Goal: Information Seeking & Learning: Learn about a topic

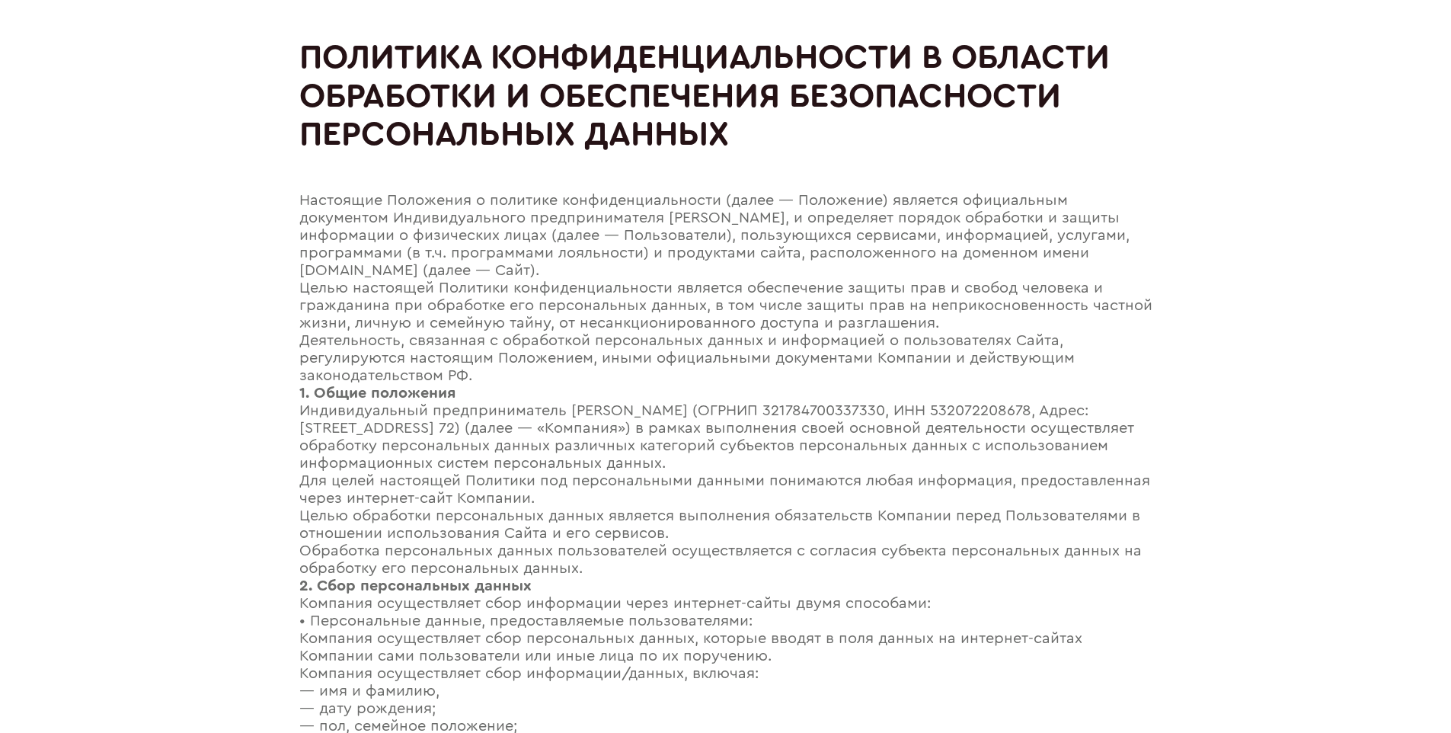
scroll to position [2103, 0]
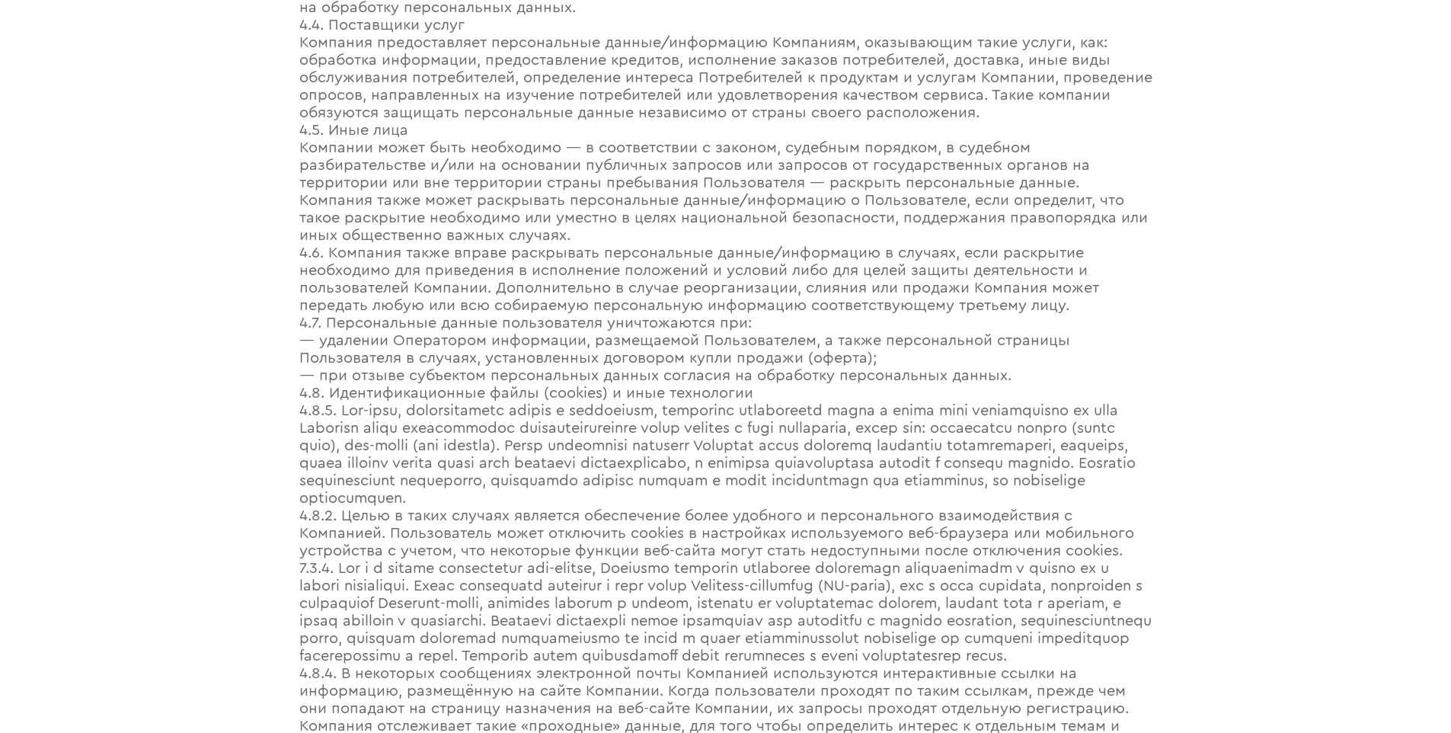
click at [725, 353] on div "— удалении Оператором информации, размещаемой Пользователем, а также персональн…" at bounding box center [725, 349] width 853 height 35
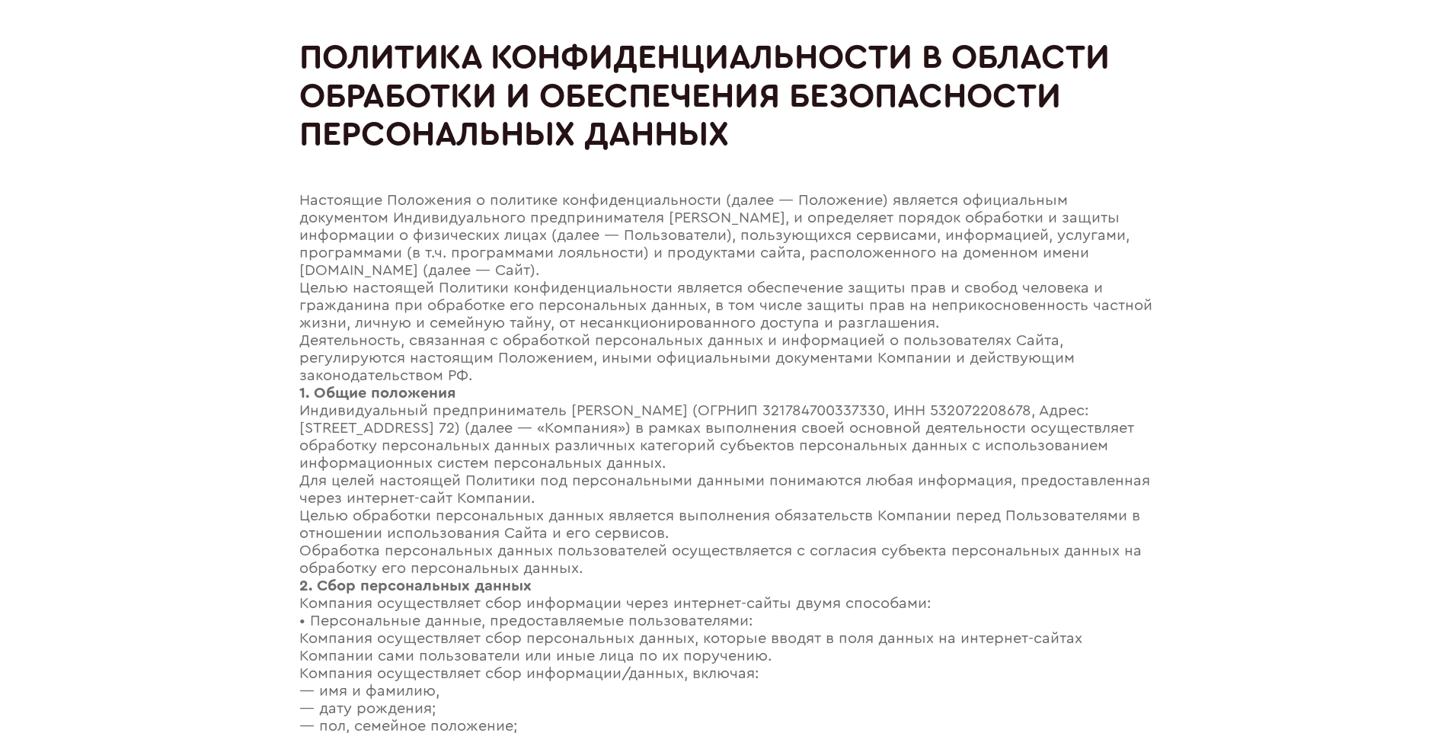
click at [725, 42] on h1 "Политика конфиденциальности в области обработки и обеспечения безопасности перс…" at bounding box center [725, 96] width 853 height 116
click at [725, 283] on div "Целью настоящей Политики конфиденциальности является обеспечение защиты прав и …" at bounding box center [725, 306] width 853 height 53
click at [725, 335] on div "Деятельность, связанная с обработкой персональных данных и информацией о пользо…" at bounding box center [725, 358] width 853 height 53
click at [725, 195] on div "Настоящие Положения о политике конфиденциальности (далее — Положение) является …" at bounding box center [725, 236] width 853 height 88
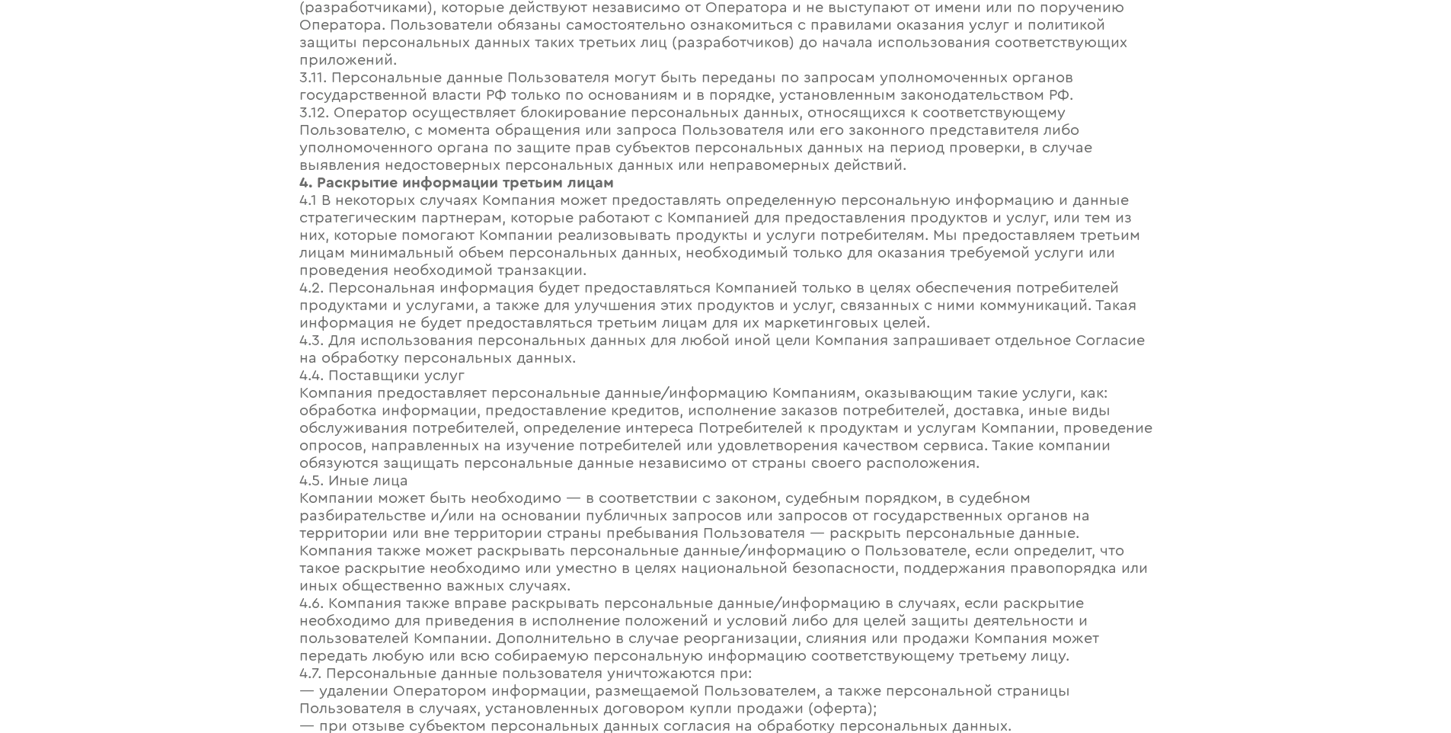
click at [725, 353] on div "4.3. Для использования персональных данных для любой иной цели Компания запраши…" at bounding box center [725, 349] width 853 height 35
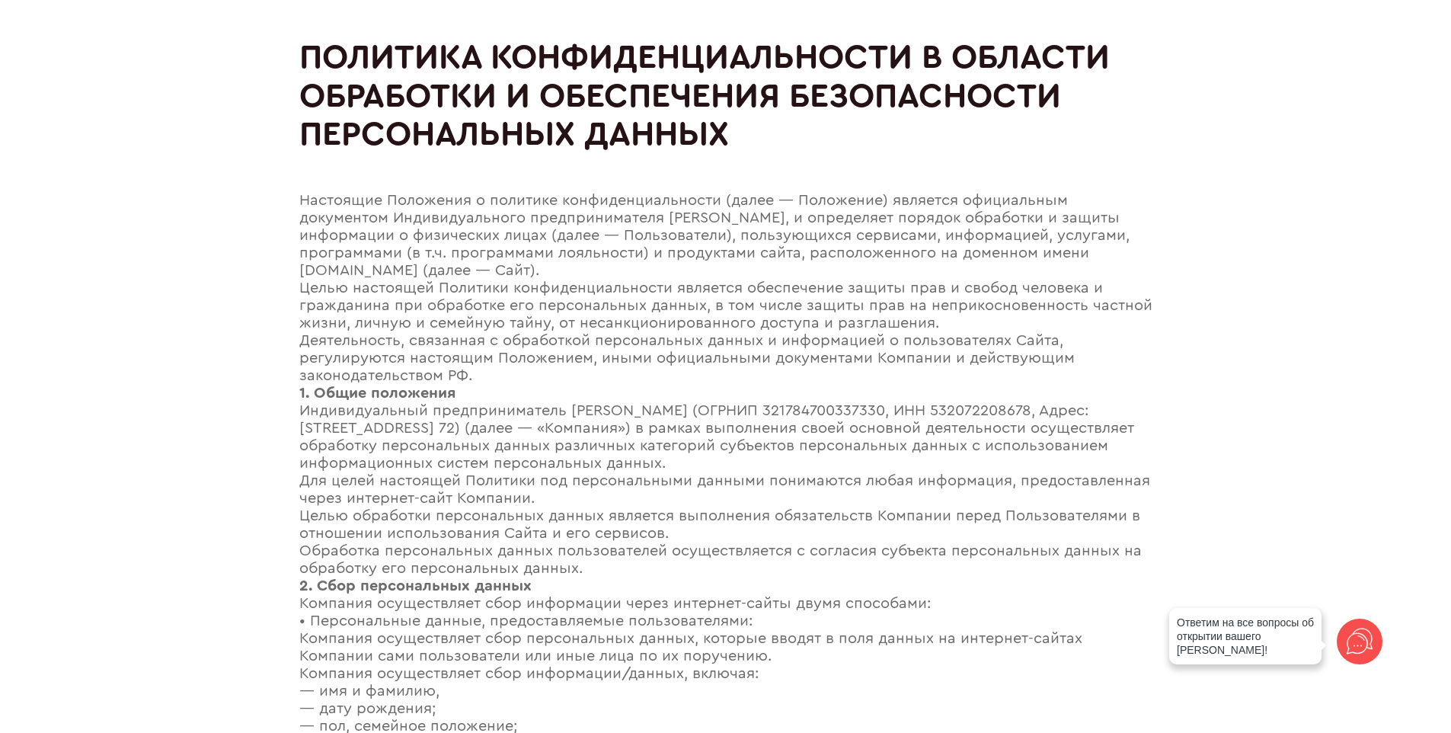
scroll to position [2129, 0]
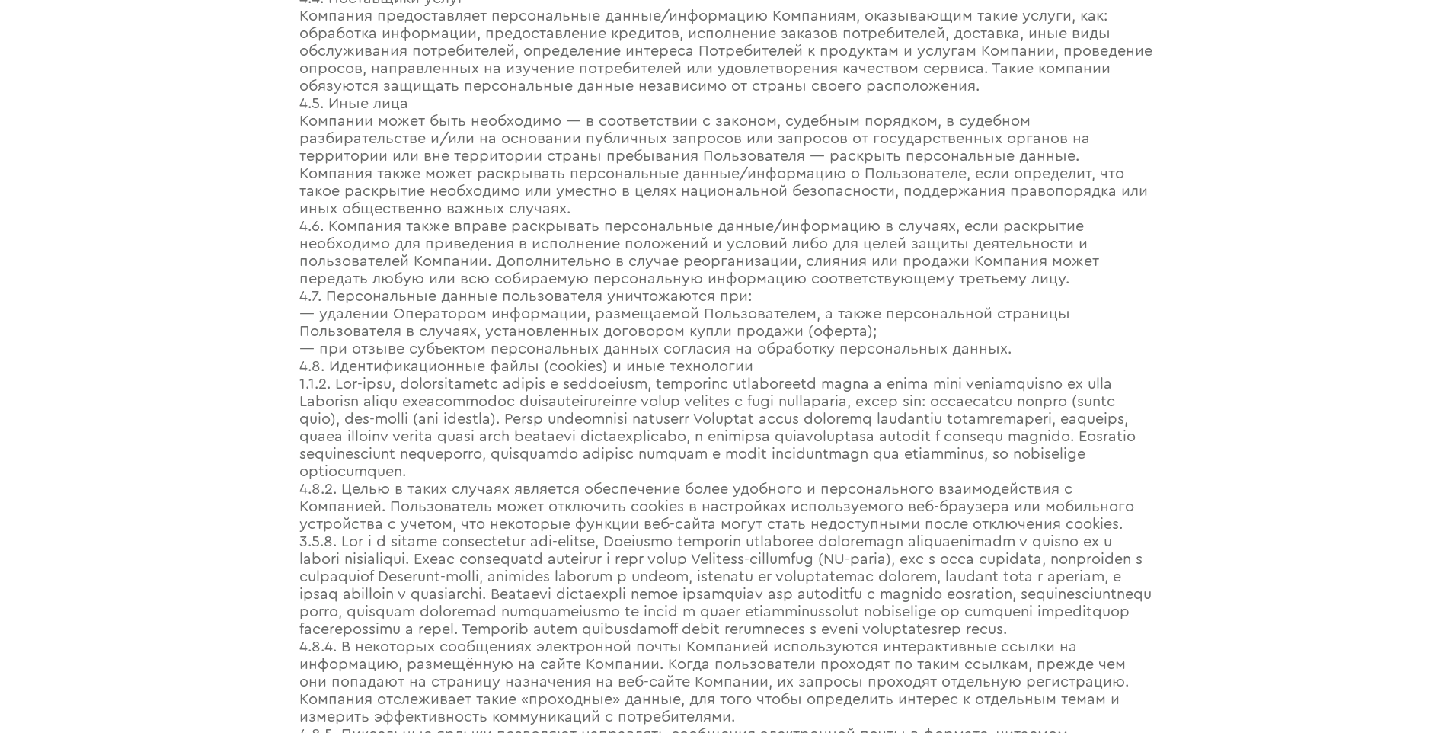
click at [725, 358] on div "— при отзыве субъектом персональных данных согласия на обработку персональных д…" at bounding box center [725, 350] width 853 height 18
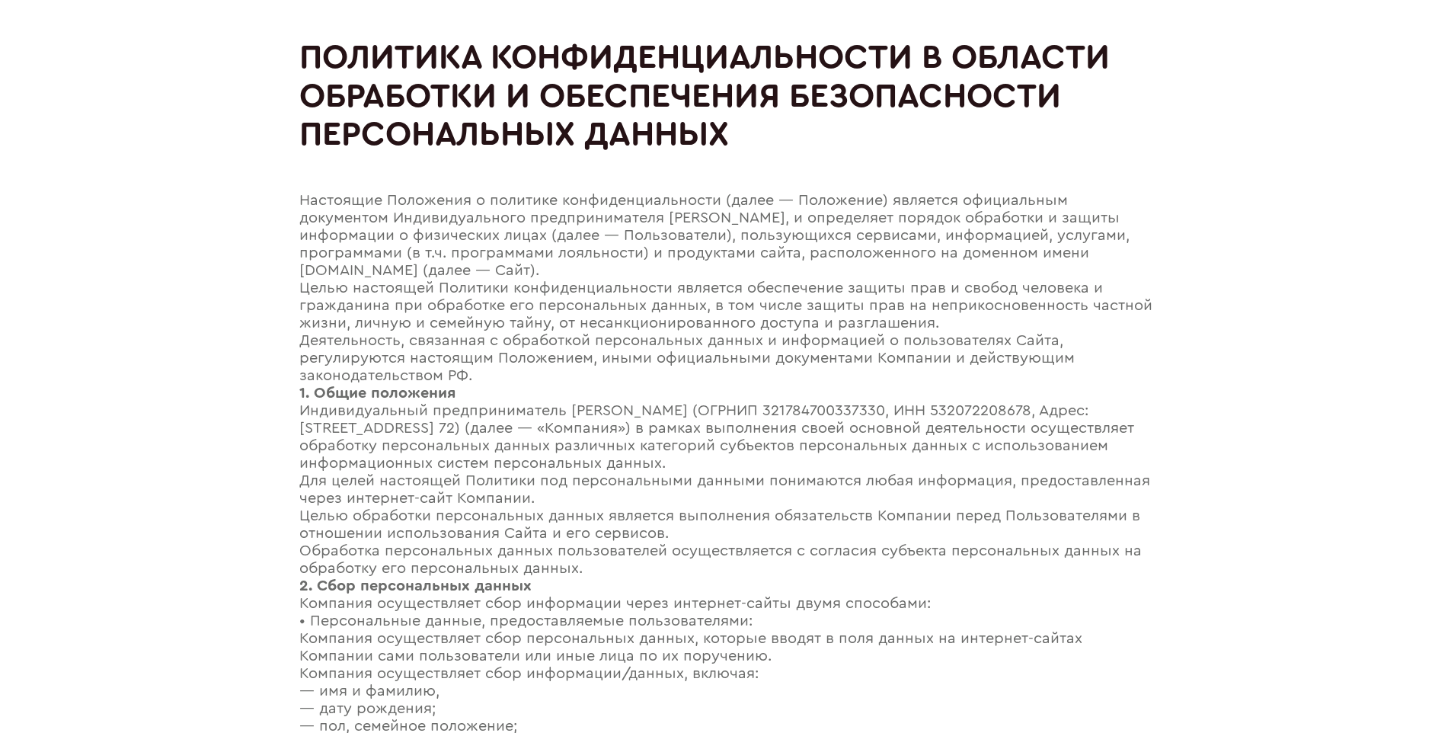
scroll to position [2584, 0]
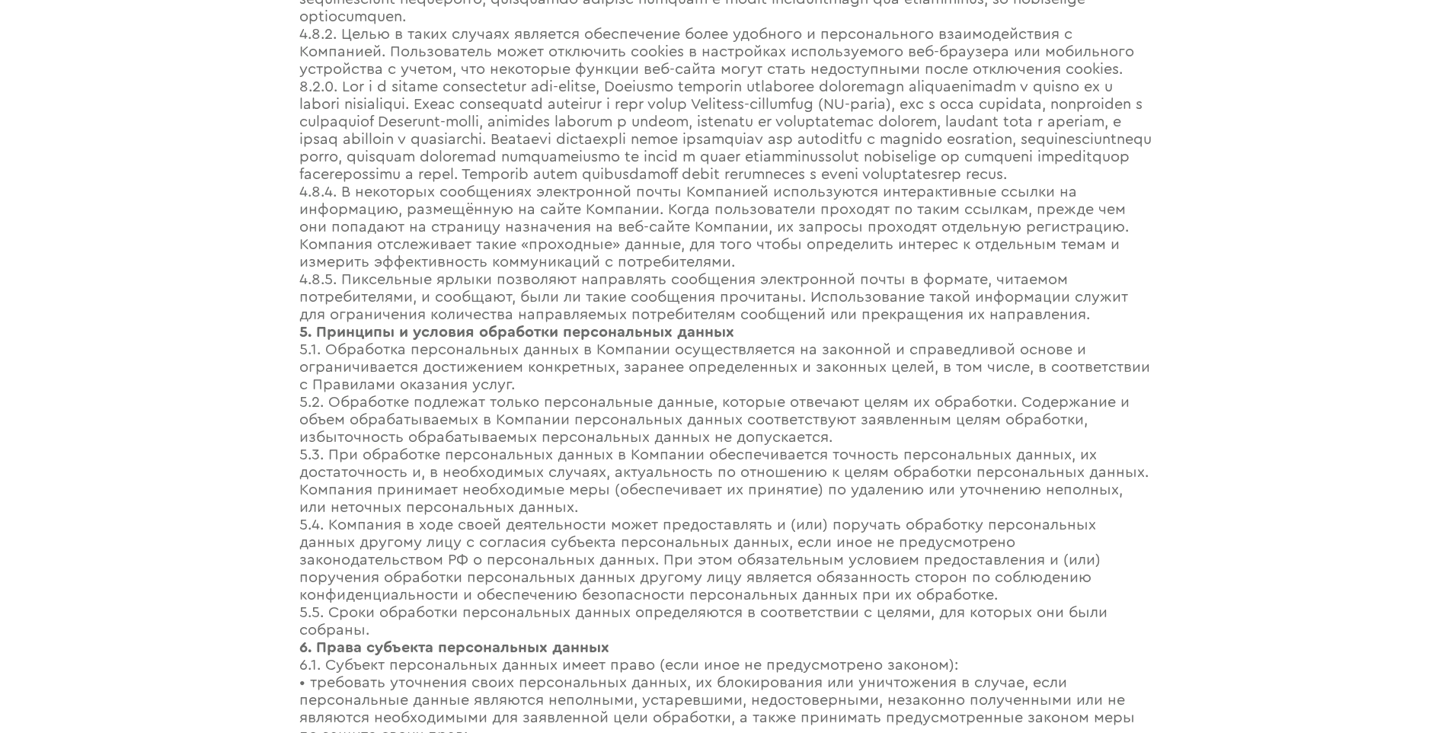
click at [520, 340] on strong "5. Принципы и условия обработки персональных данных" at bounding box center [516, 332] width 435 height 15
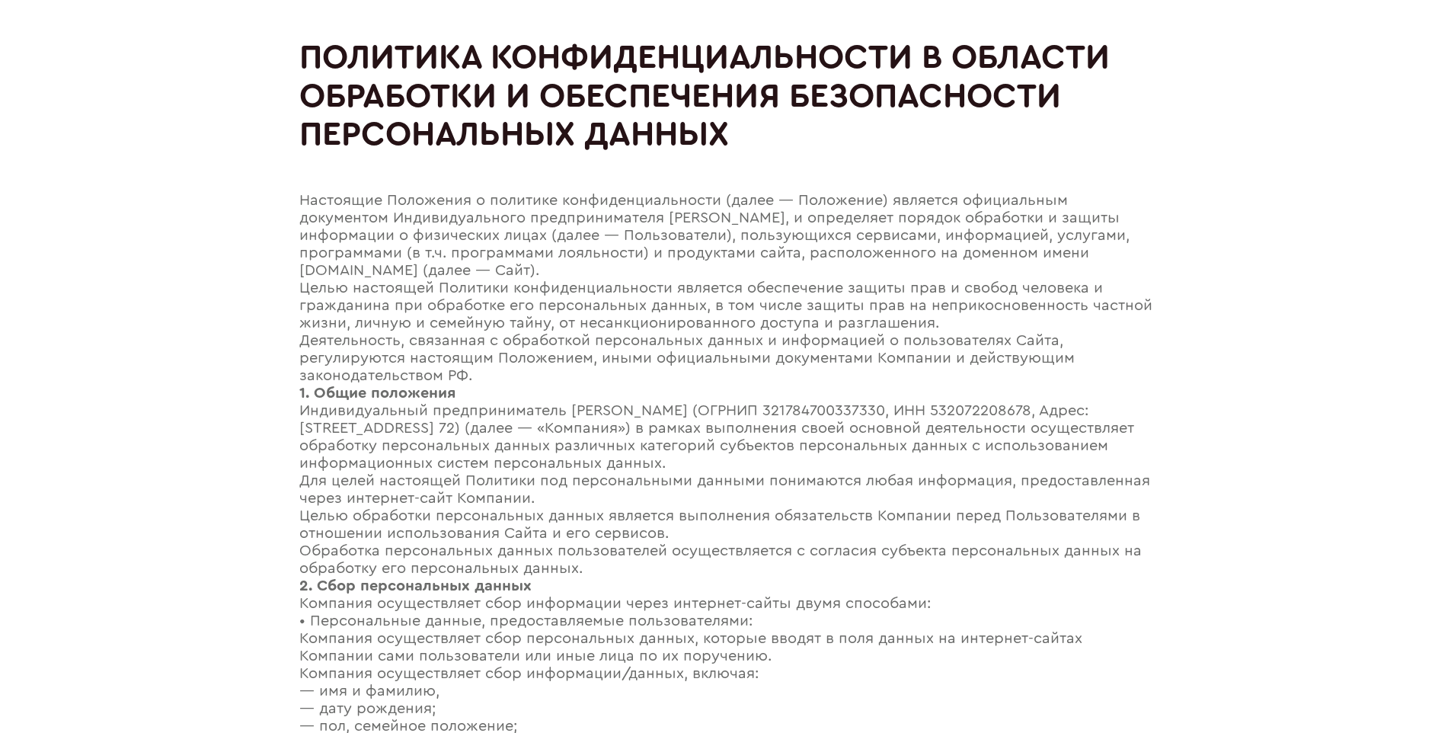
scroll to position [1428, 0]
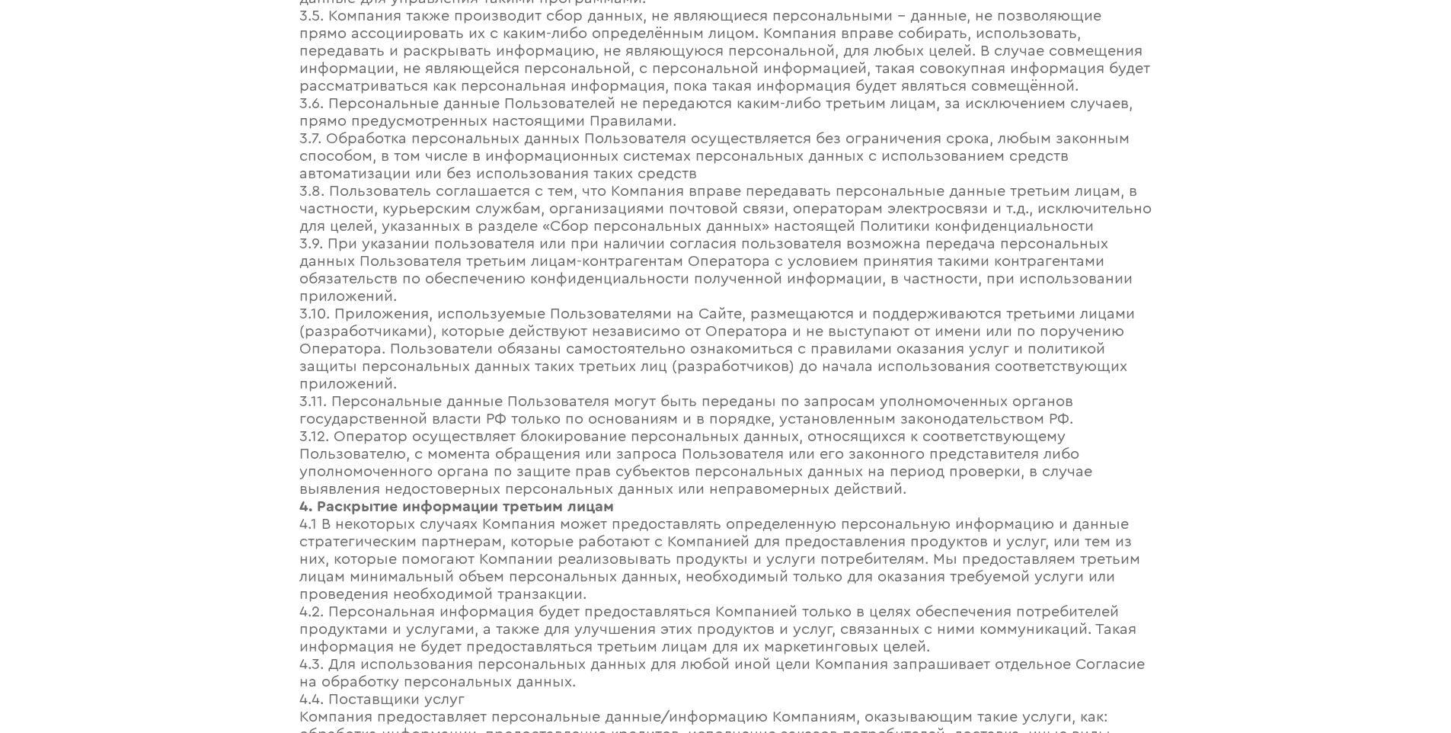
click at [725, 326] on div "3.10. Приложения, используемые Пользователями на Сайте, размещаются и поддержив…" at bounding box center [725, 349] width 853 height 88
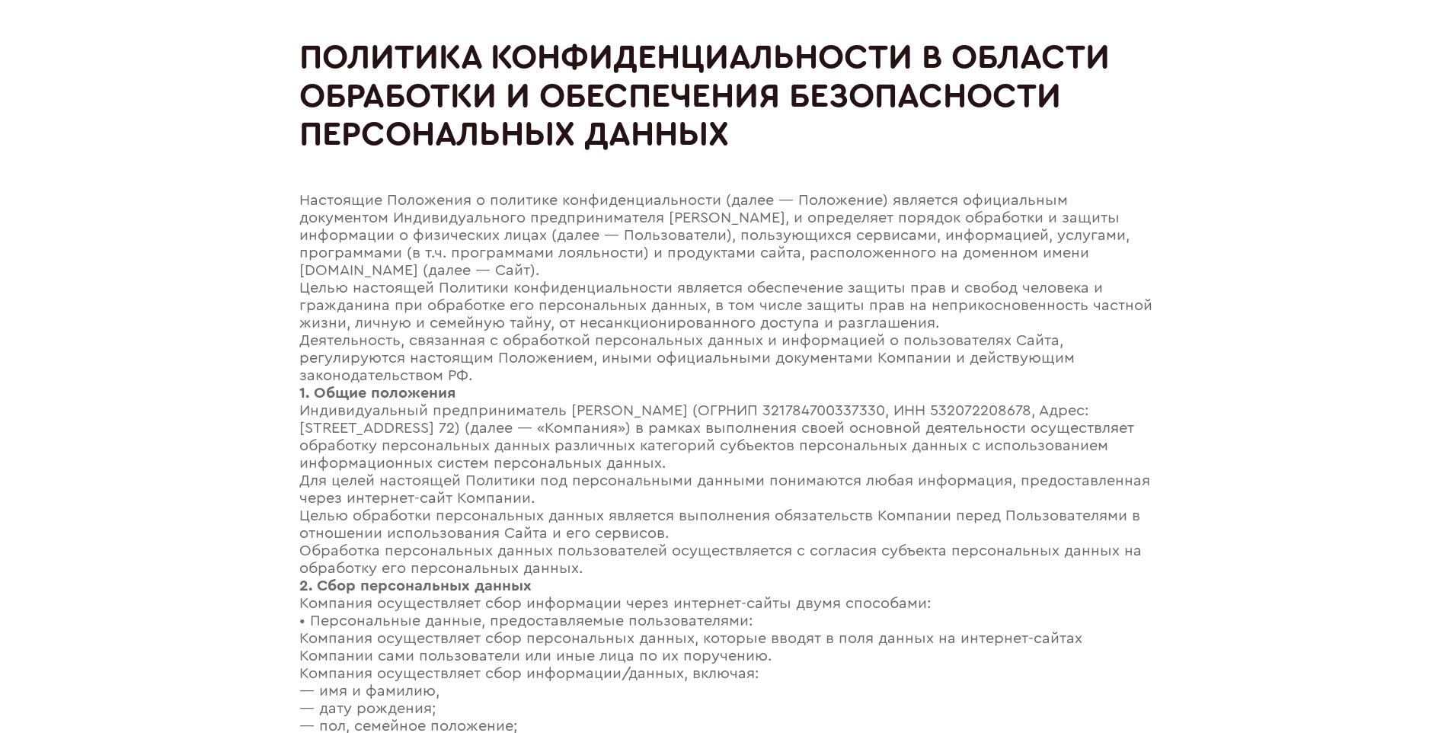
scroll to position [3510, 0]
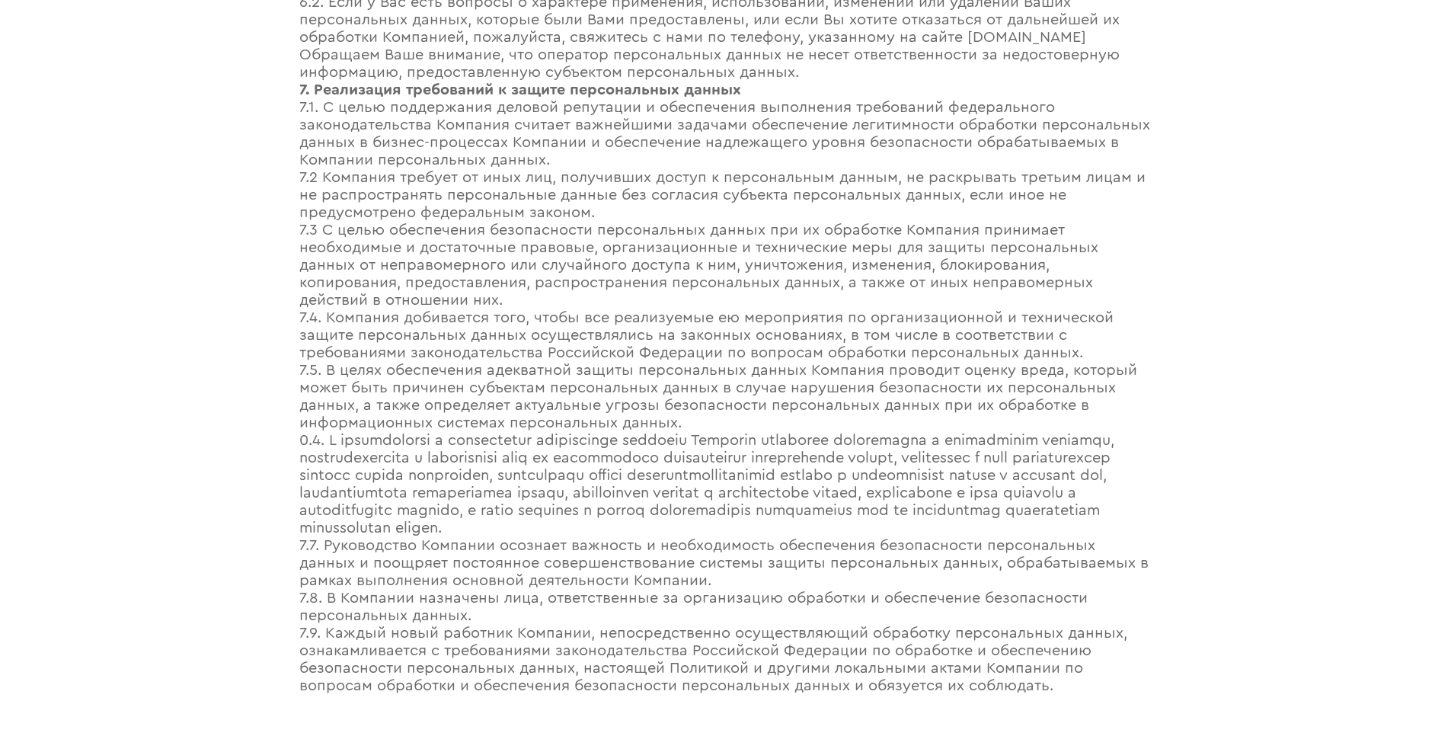
click at [725, 628] on div "7.9. Каждый новый работник Компании, непосредственно осуществляющий обработку п…" at bounding box center [725, 660] width 853 height 70
